Goal: Obtain resource: Download file/media

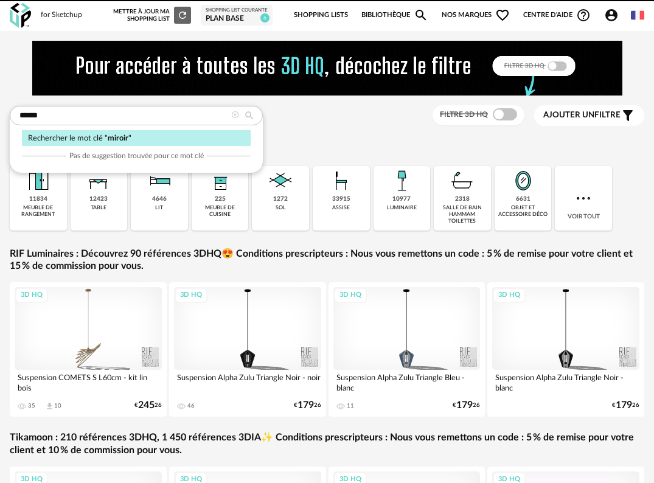
type input "******"
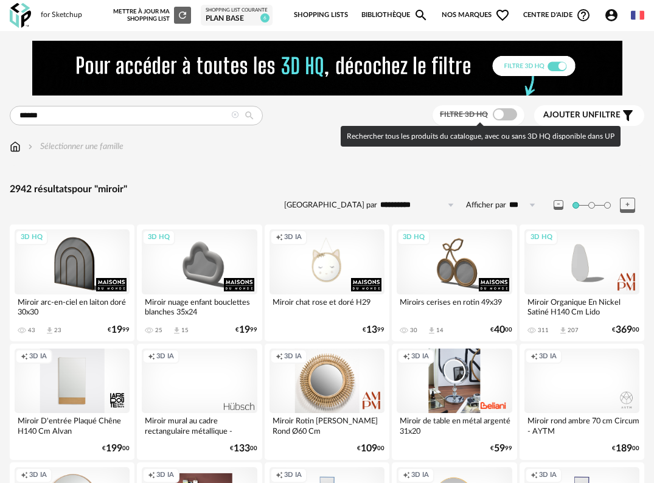
click at [507, 114] on span at bounding box center [505, 114] width 24 height 12
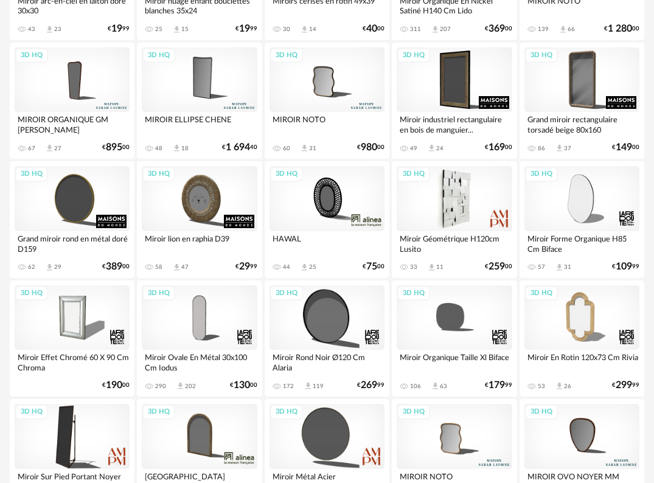
scroll to position [304, 0]
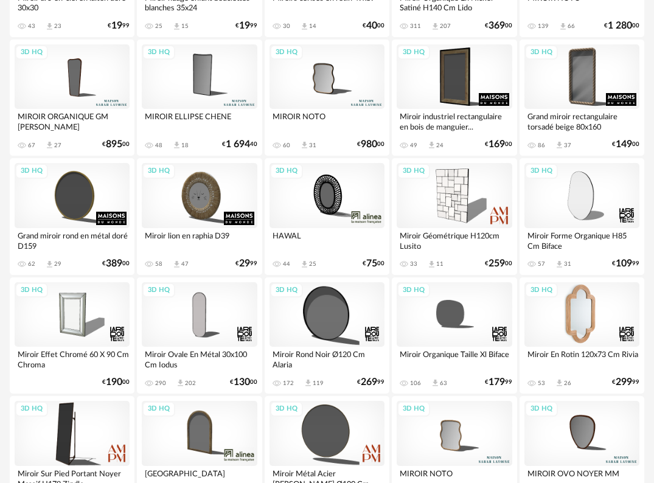
click at [592, 319] on div "3D HQ" at bounding box center [581, 314] width 115 height 65
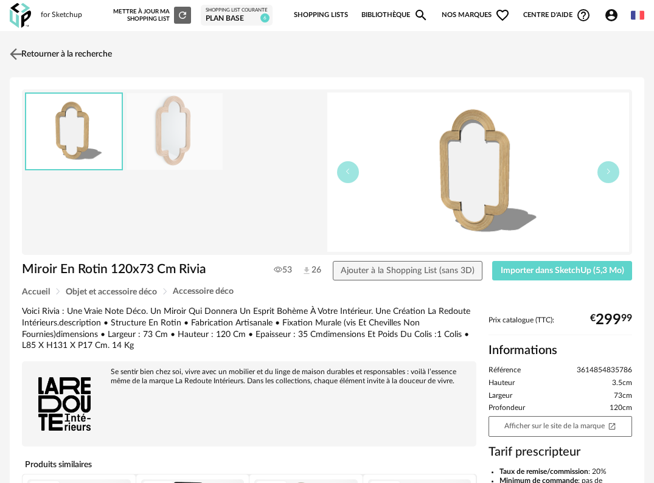
click at [16, 49] on img at bounding box center [16, 54] width 18 height 18
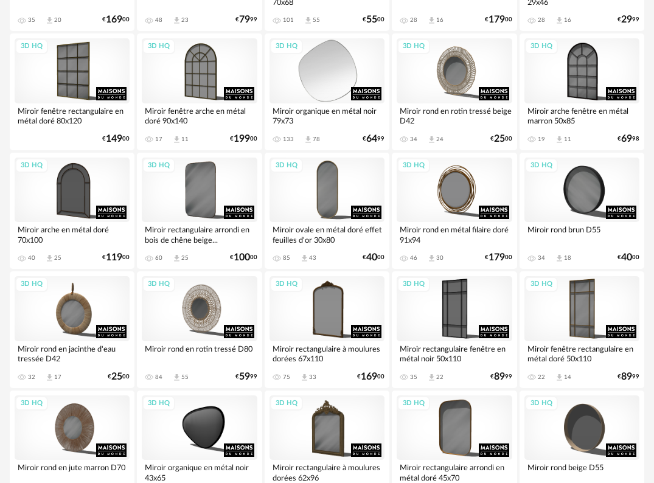
scroll to position [1521, 0]
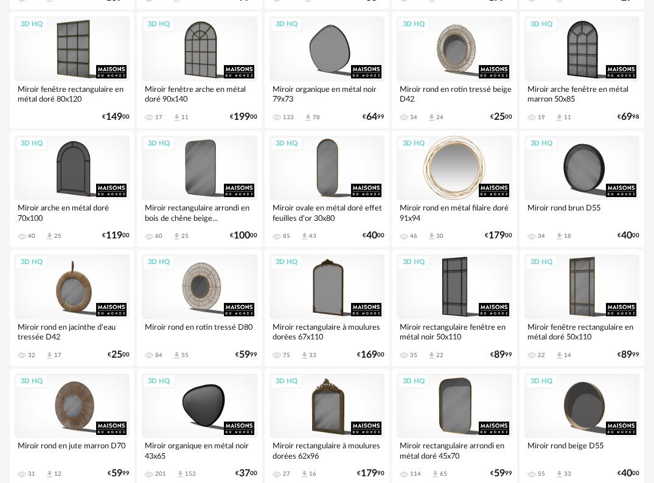
click at [463, 193] on div "3D HQ" at bounding box center [454, 168] width 115 height 65
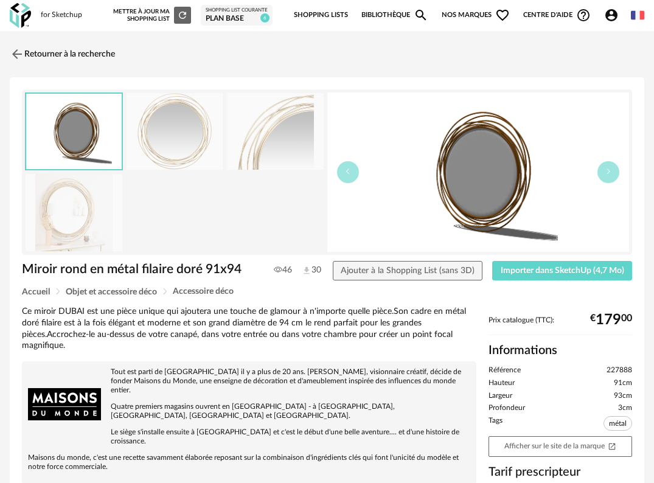
click at [186, 139] on img at bounding box center [175, 131] width 97 height 77
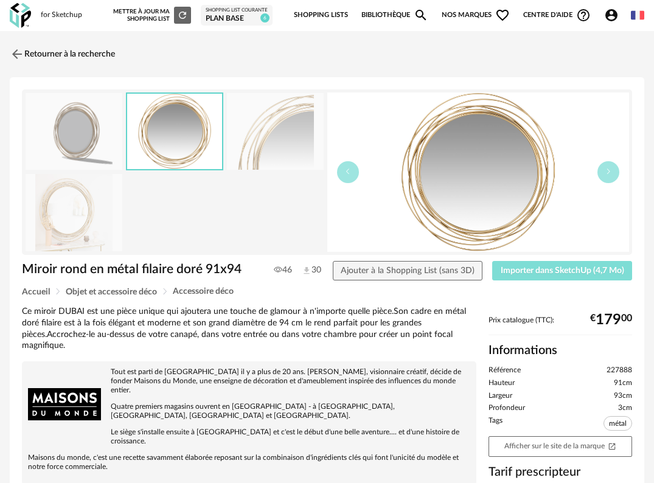
click at [592, 272] on span "Importer dans SketchUp (4,7 Mo)" at bounding box center [562, 270] width 123 height 9
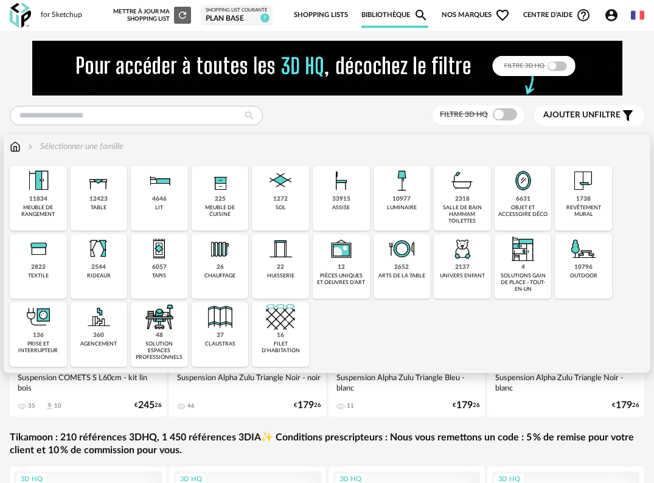
click at [406, 195] on div "10977" at bounding box center [401, 199] width 18 height 8
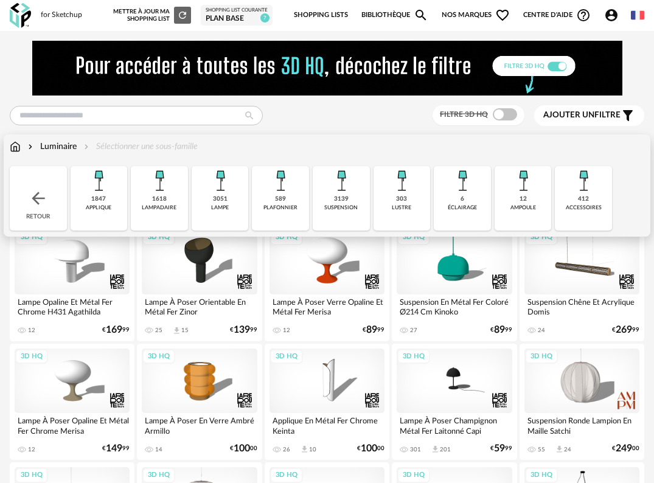
click at [390, 204] on div "303 lustre" at bounding box center [401, 198] width 57 height 64
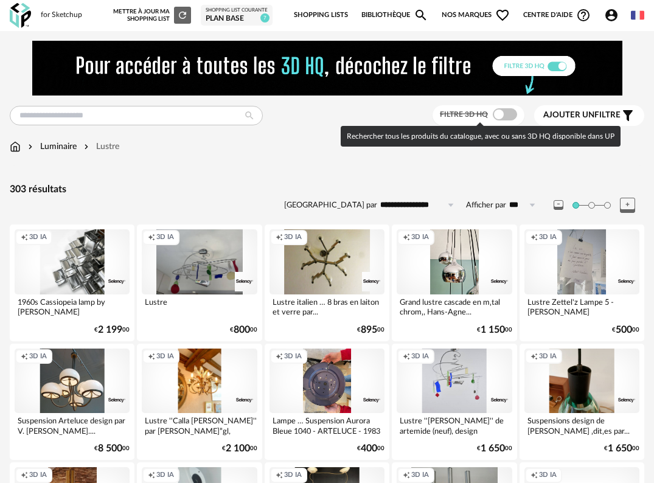
click at [502, 114] on span at bounding box center [505, 114] width 24 height 12
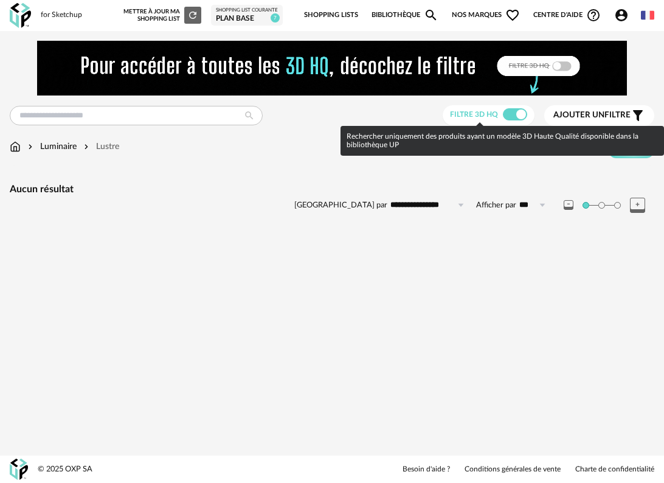
click at [503, 114] on span at bounding box center [515, 114] width 24 height 12
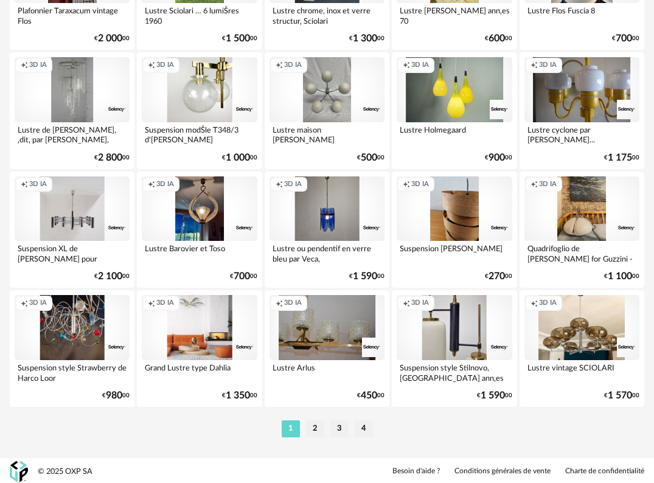
scroll to position [2197, 0]
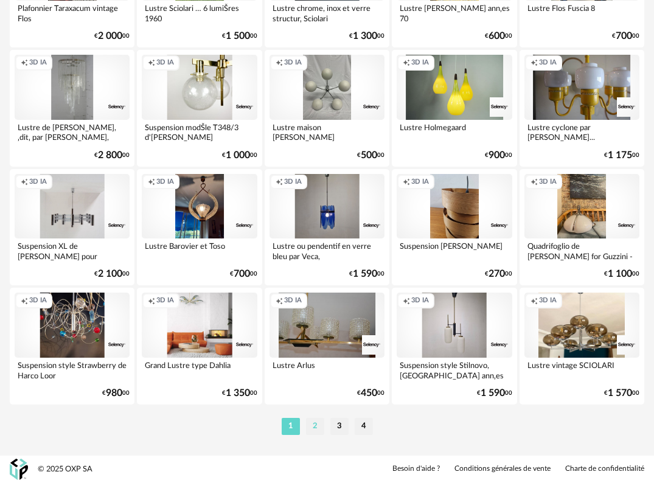
click at [318, 426] on li "2" at bounding box center [315, 426] width 18 height 17
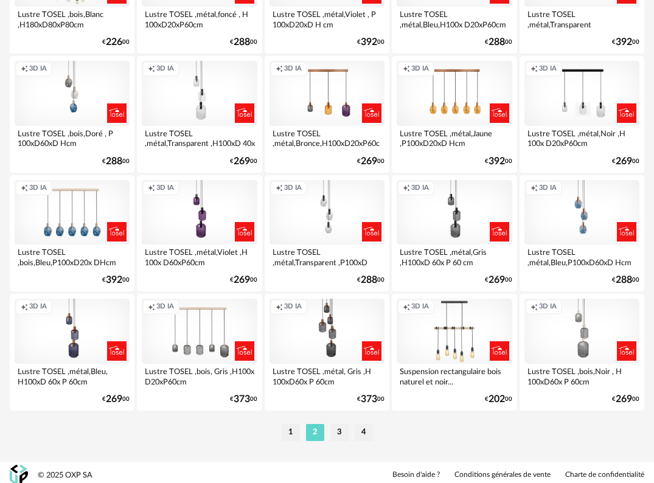
scroll to position [2197, 0]
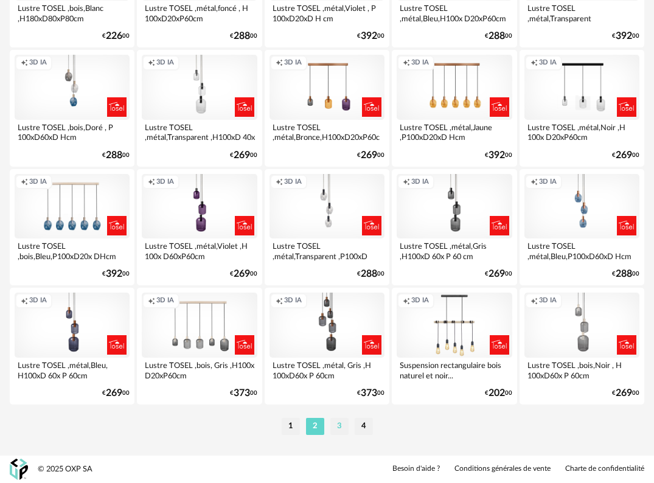
click at [336, 427] on li "3" at bounding box center [339, 426] width 18 height 17
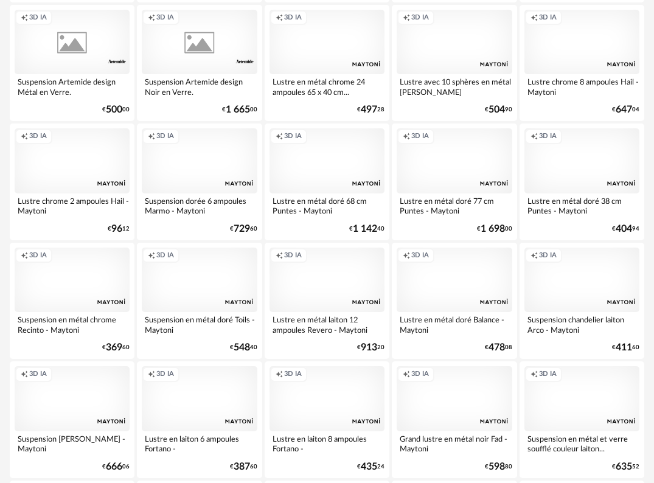
scroll to position [1460, 0]
